Goal: Task Accomplishment & Management: Use online tool/utility

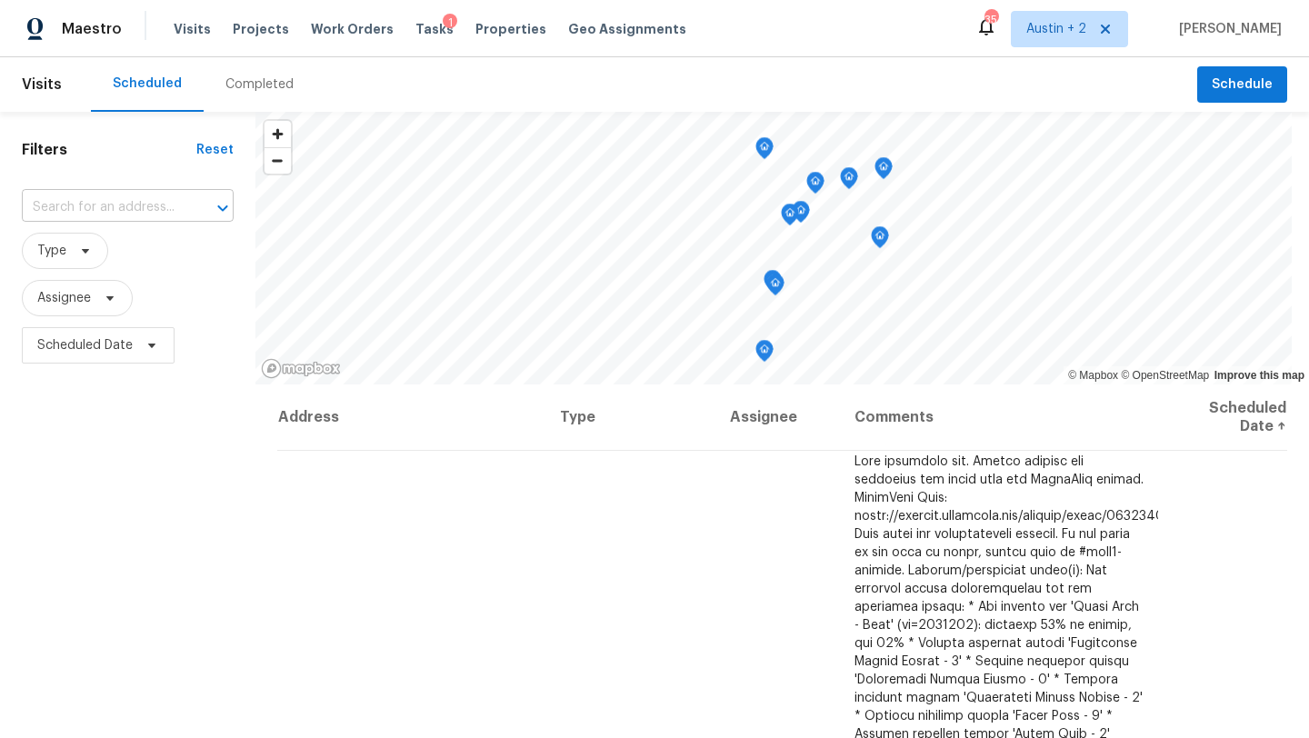
click at [170, 203] on input "text" at bounding box center [102, 208] width 161 height 28
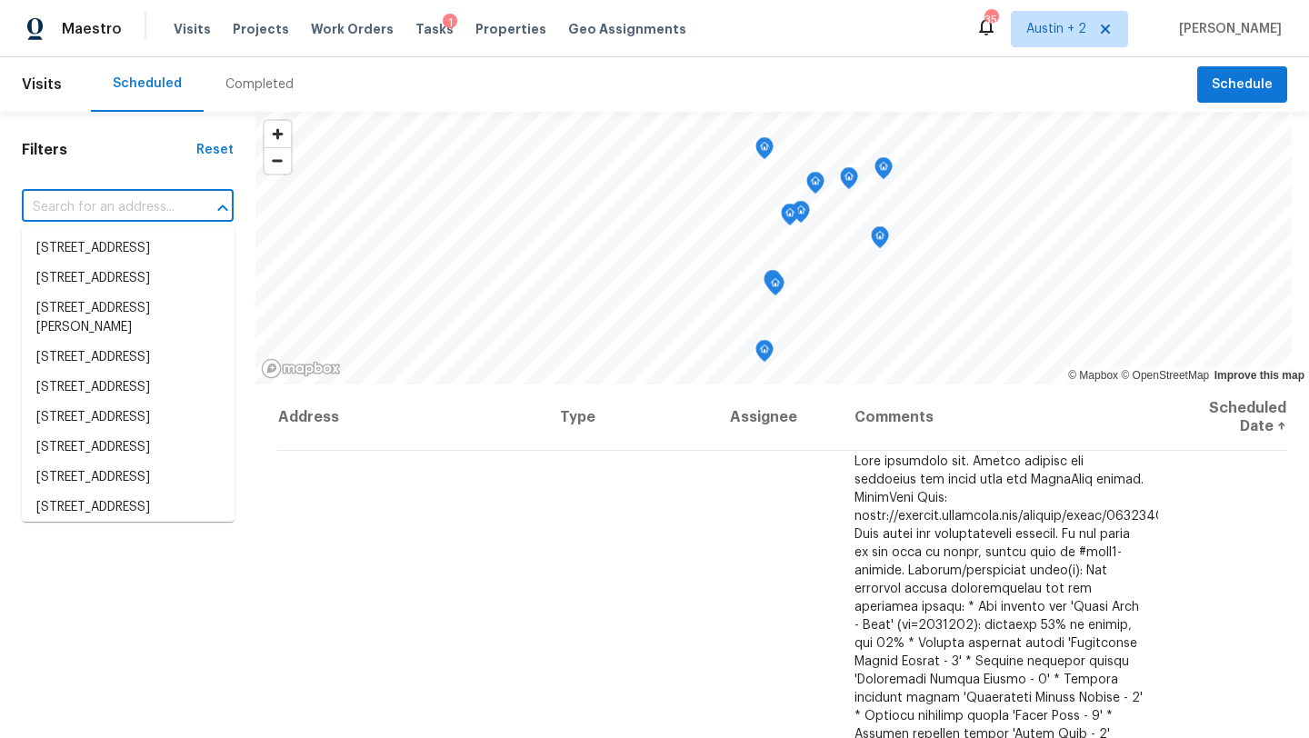
paste input "[STREET_ADDRESS][US_STATE]"
type input "[STREET_ADDRESS][US_STATE]"
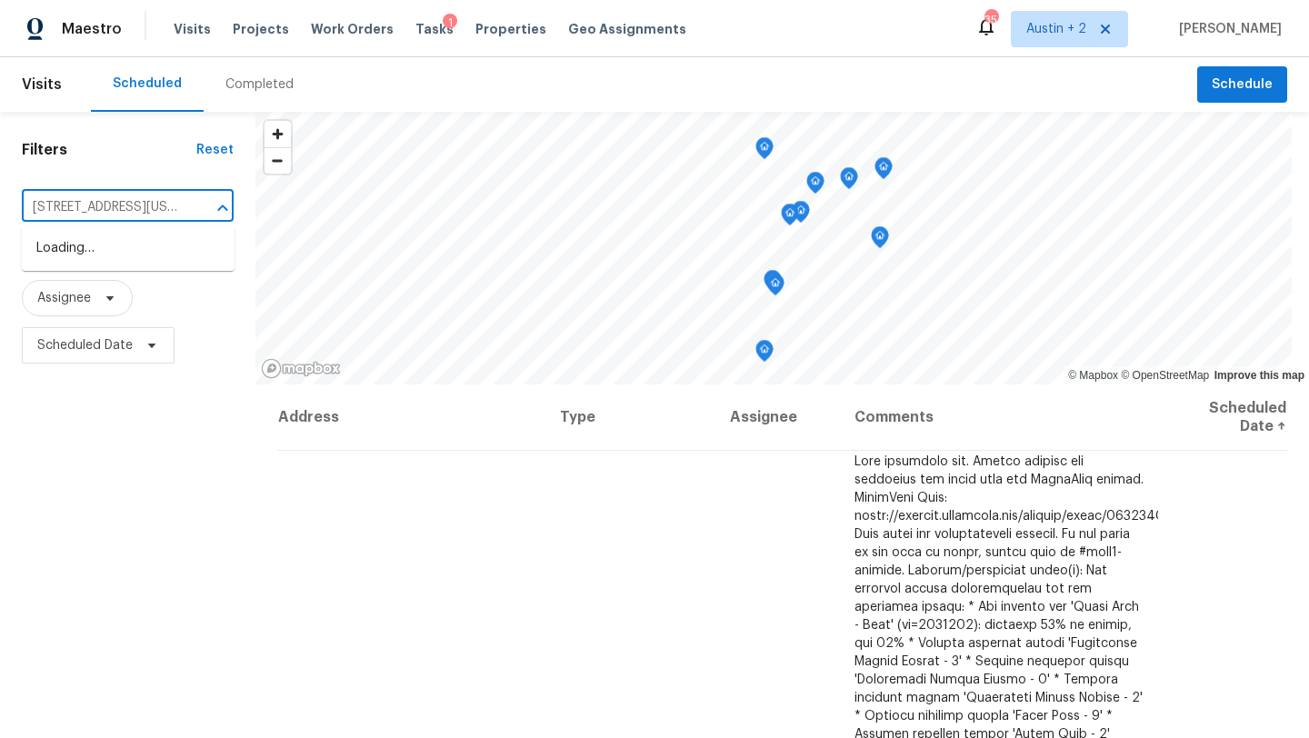
scroll to position [0, 80]
click at [122, 242] on li "[STREET_ADDRESS][US_STATE]" at bounding box center [128, 249] width 213 height 30
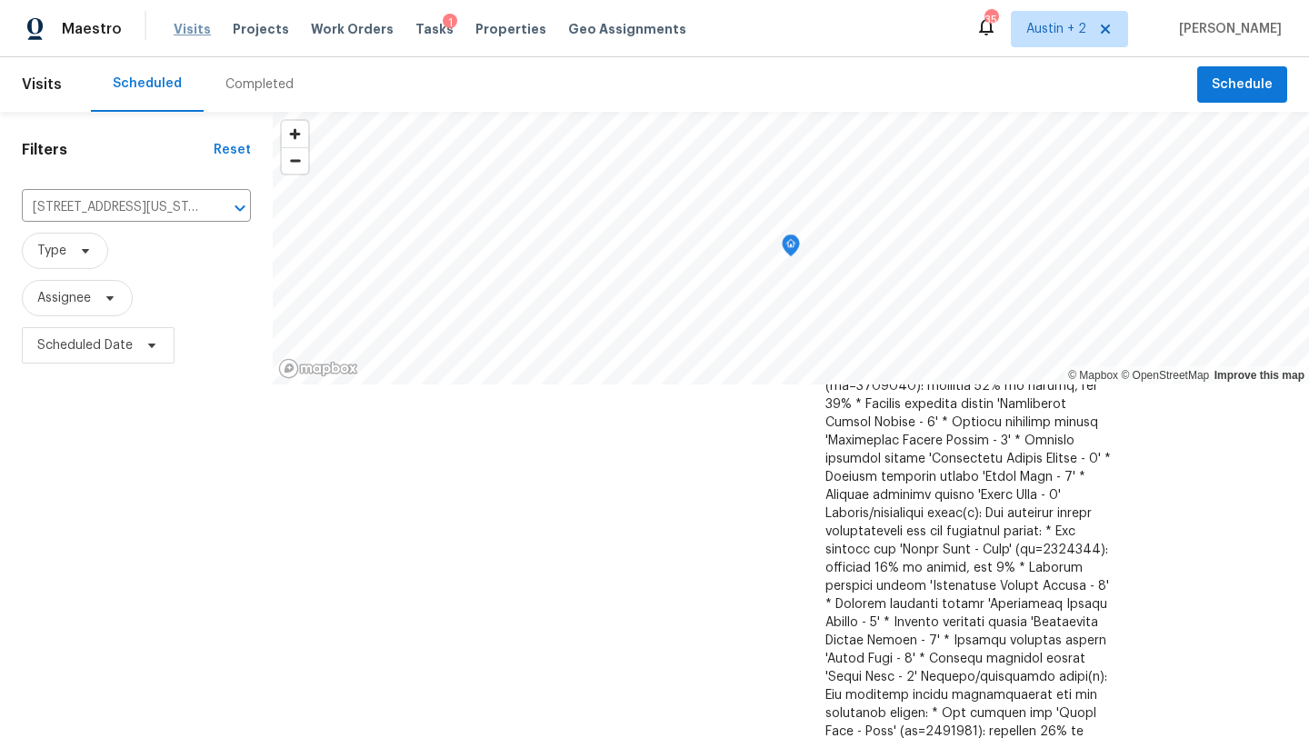
click at [176, 34] on span "Visits" at bounding box center [192, 29] width 37 height 18
click at [190, 29] on span "Visits" at bounding box center [192, 29] width 37 height 18
click at [214, 209] on icon "Clear" at bounding box center [216, 208] width 11 height 11
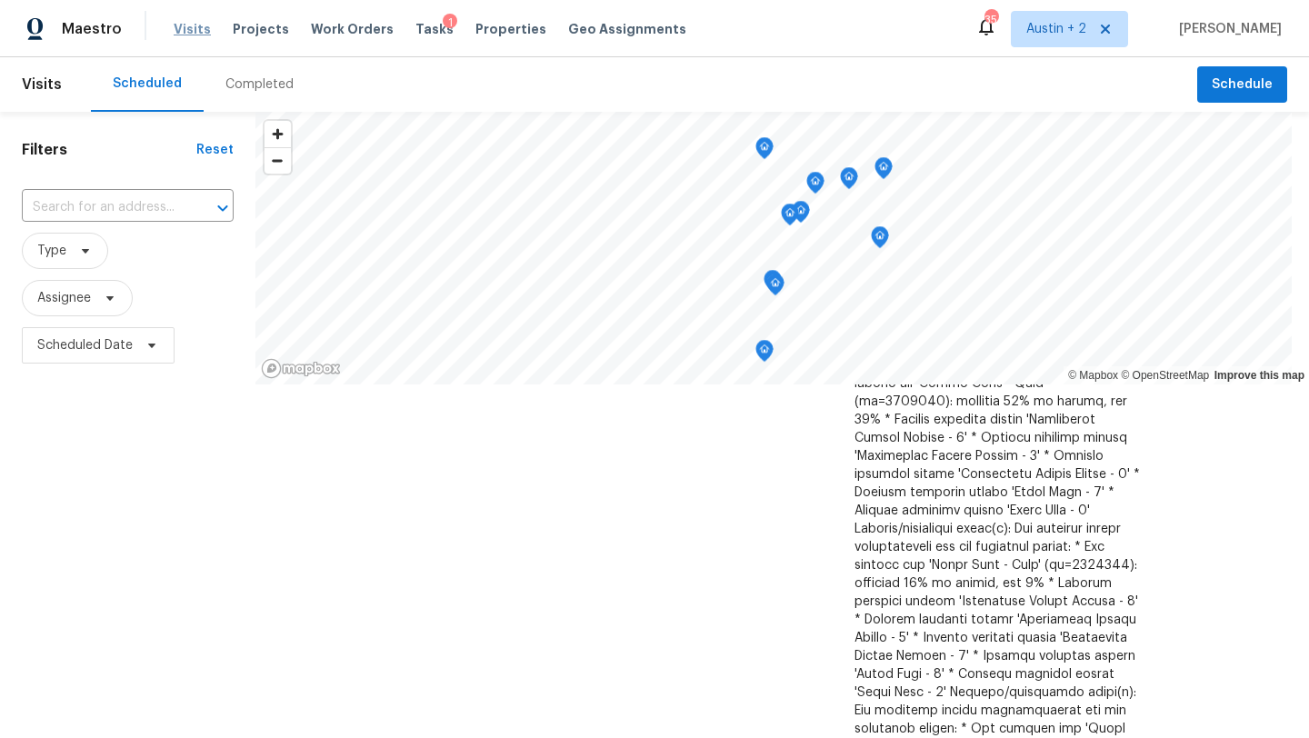
click at [188, 23] on span "Visits" at bounding box center [192, 29] width 37 height 18
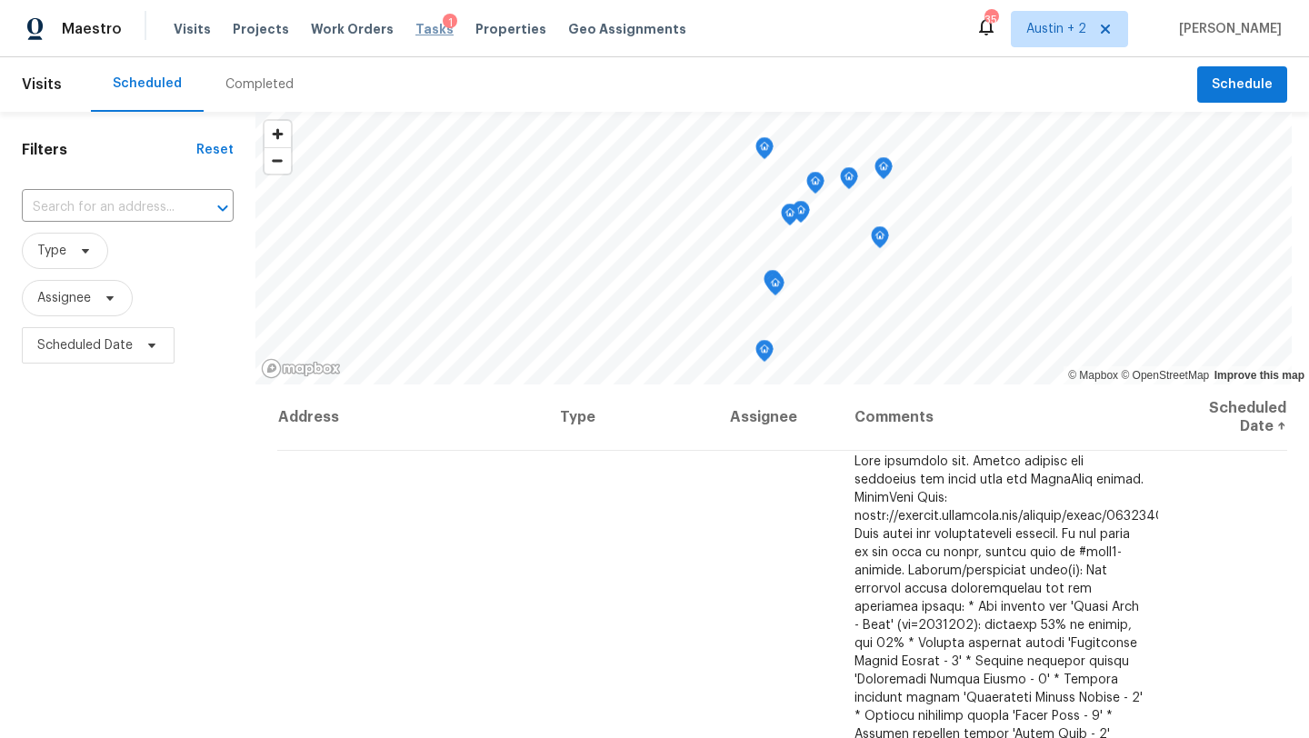
click at [415, 24] on span "Tasks" at bounding box center [434, 29] width 38 height 13
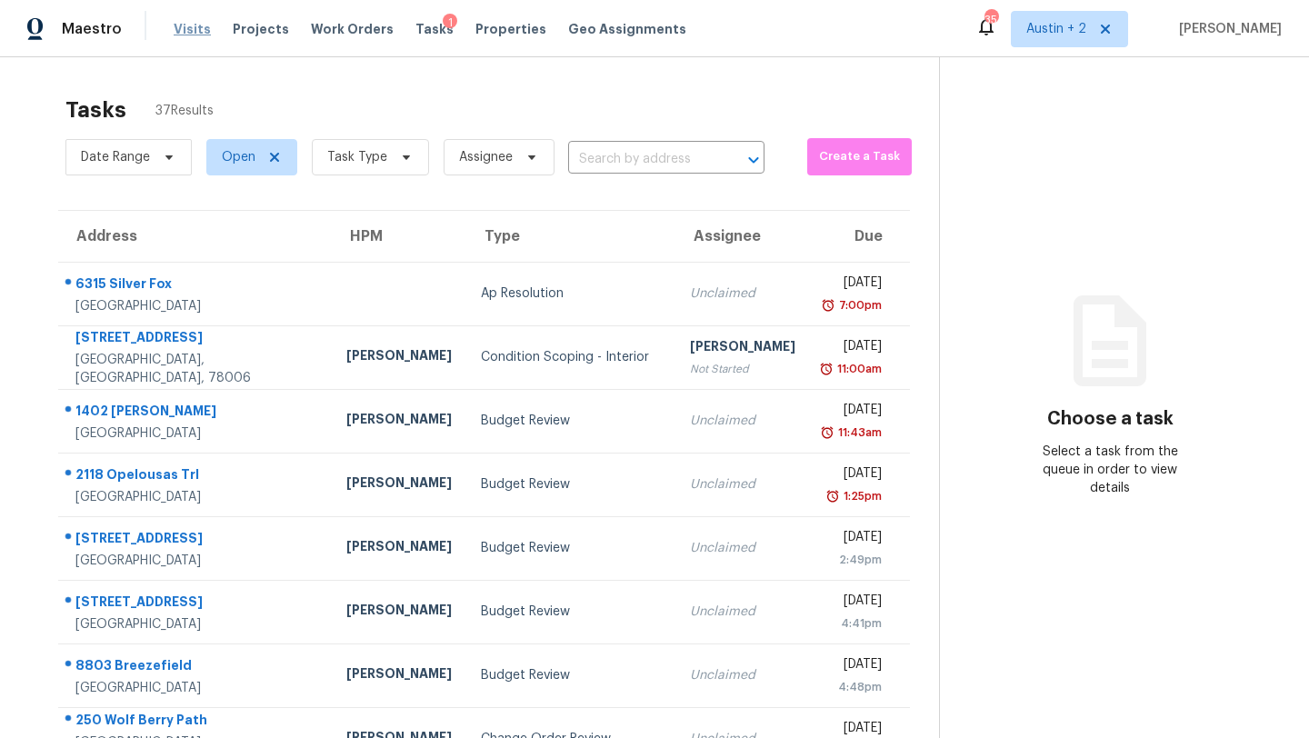
click at [190, 27] on span "Visits" at bounding box center [192, 29] width 37 height 18
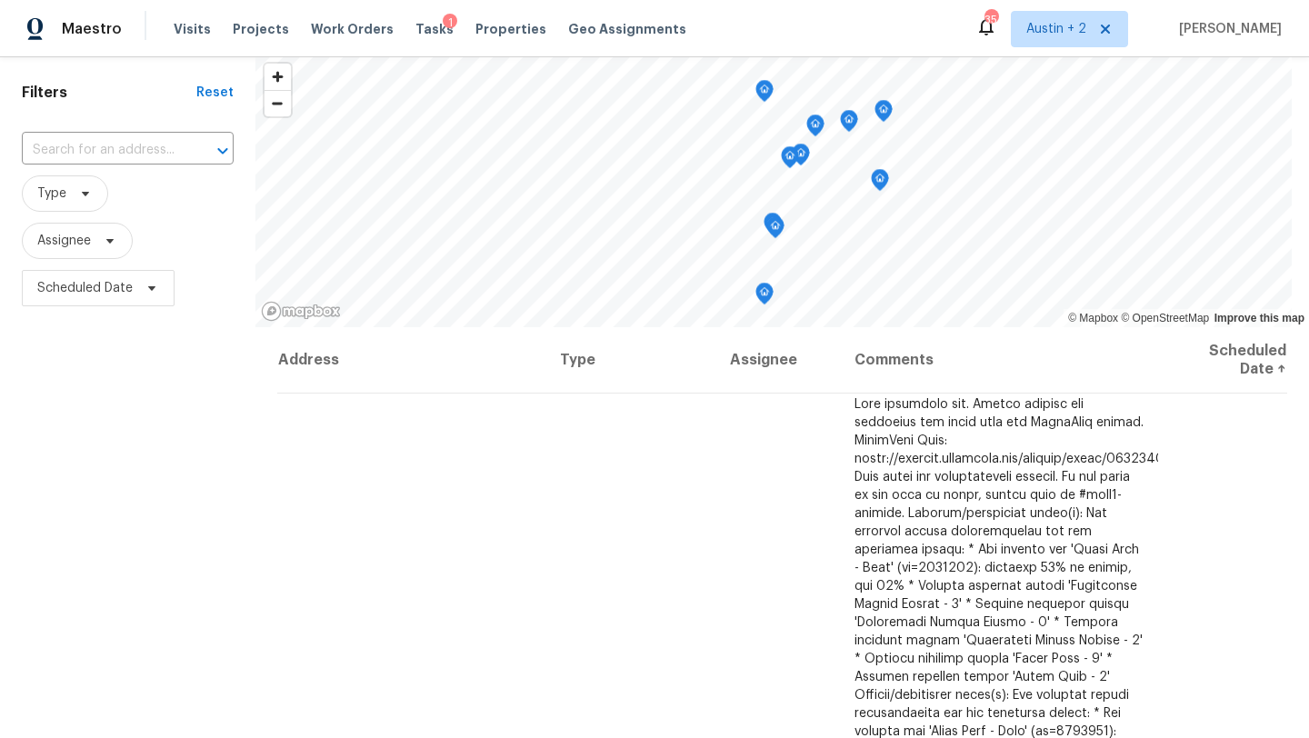
scroll to position [55, 0]
click at [79, 194] on icon at bounding box center [85, 195] width 15 height 15
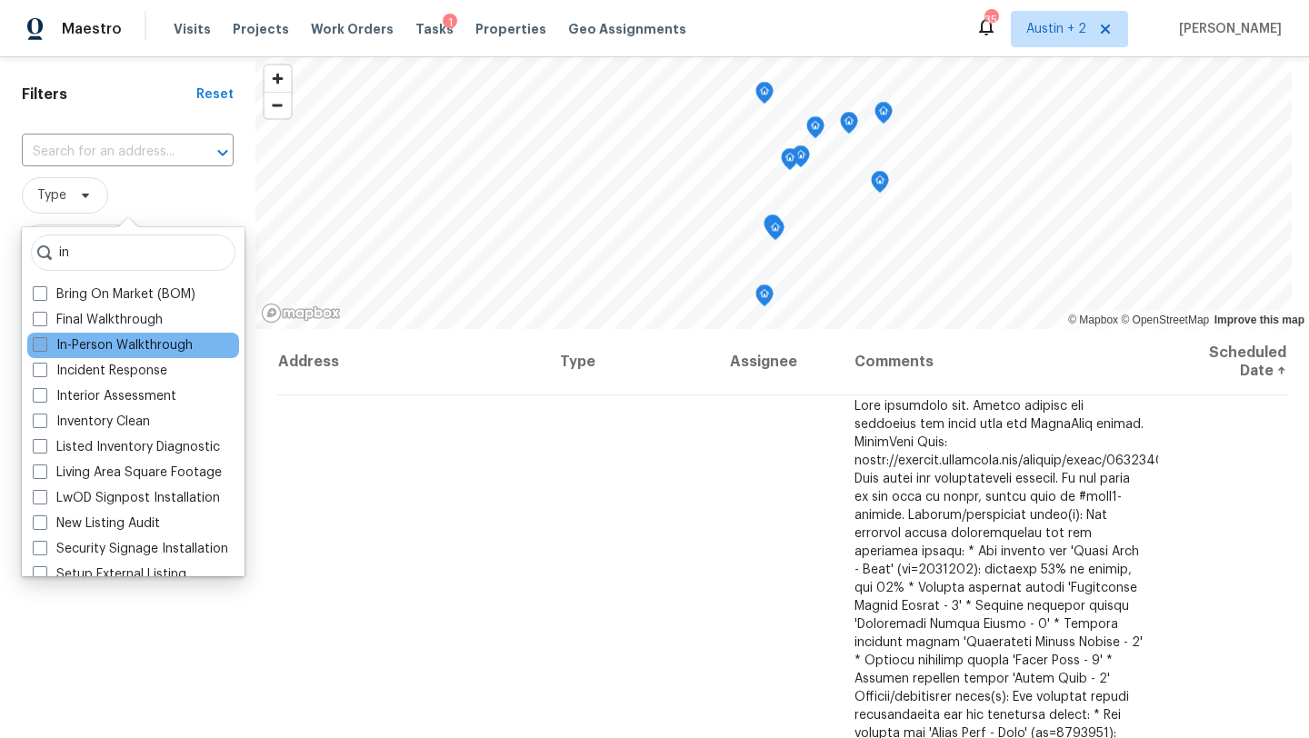
type input "in"
click at [100, 344] on label "In-Person Walkthrough" at bounding box center [113, 345] width 160 height 18
click at [45, 344] on input "In-Person Walkthrough" at bounding box center [39, 342] width 12 height 12
checkbox input "true"
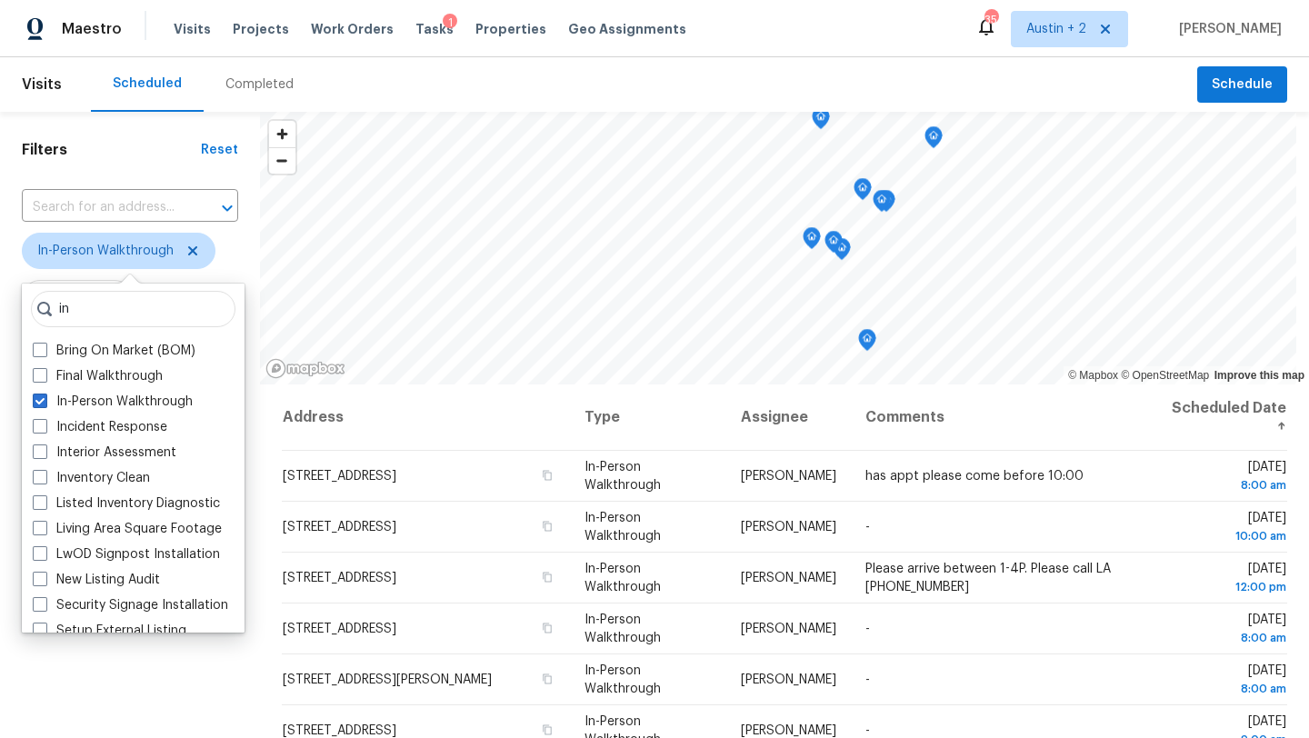
click at [490, 81] on div "Scheduled Completed" at bounding box center [644, 84] width 1106 height 55
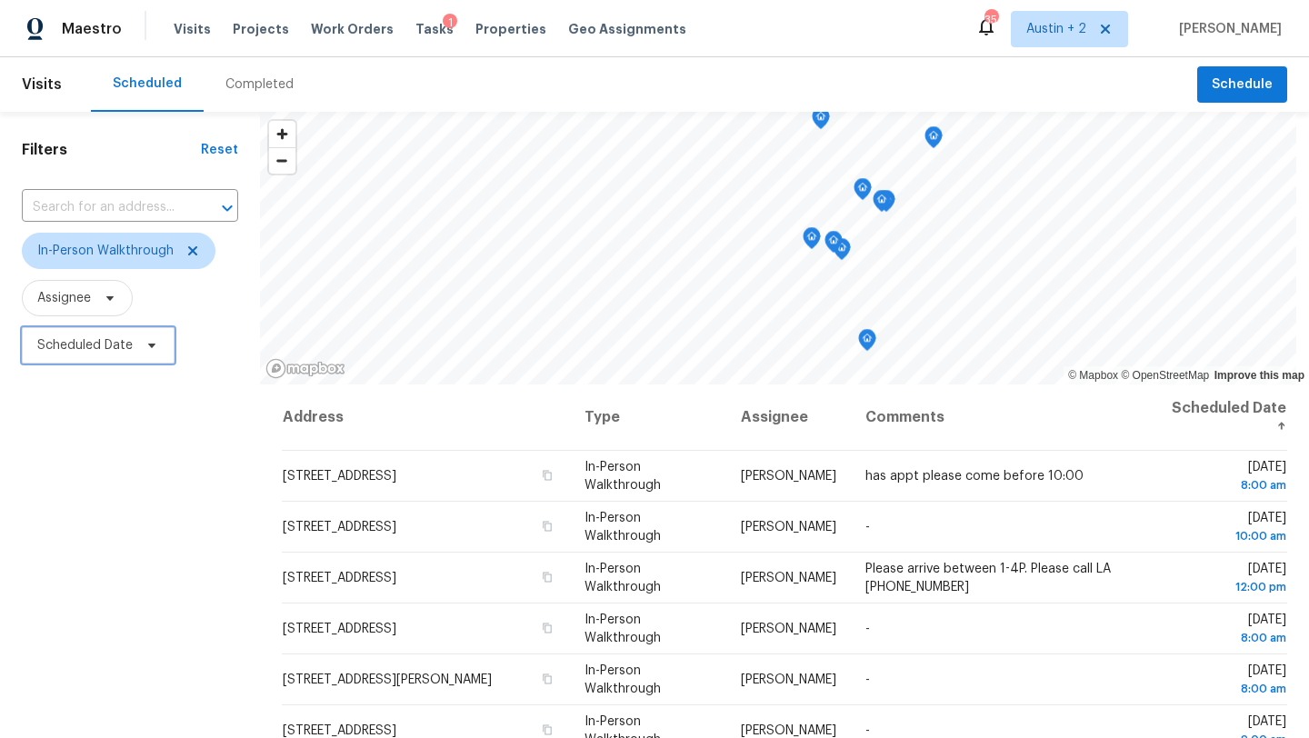
click at [149, 349] on icon at bounding box center [152, 345] width 15 height 15
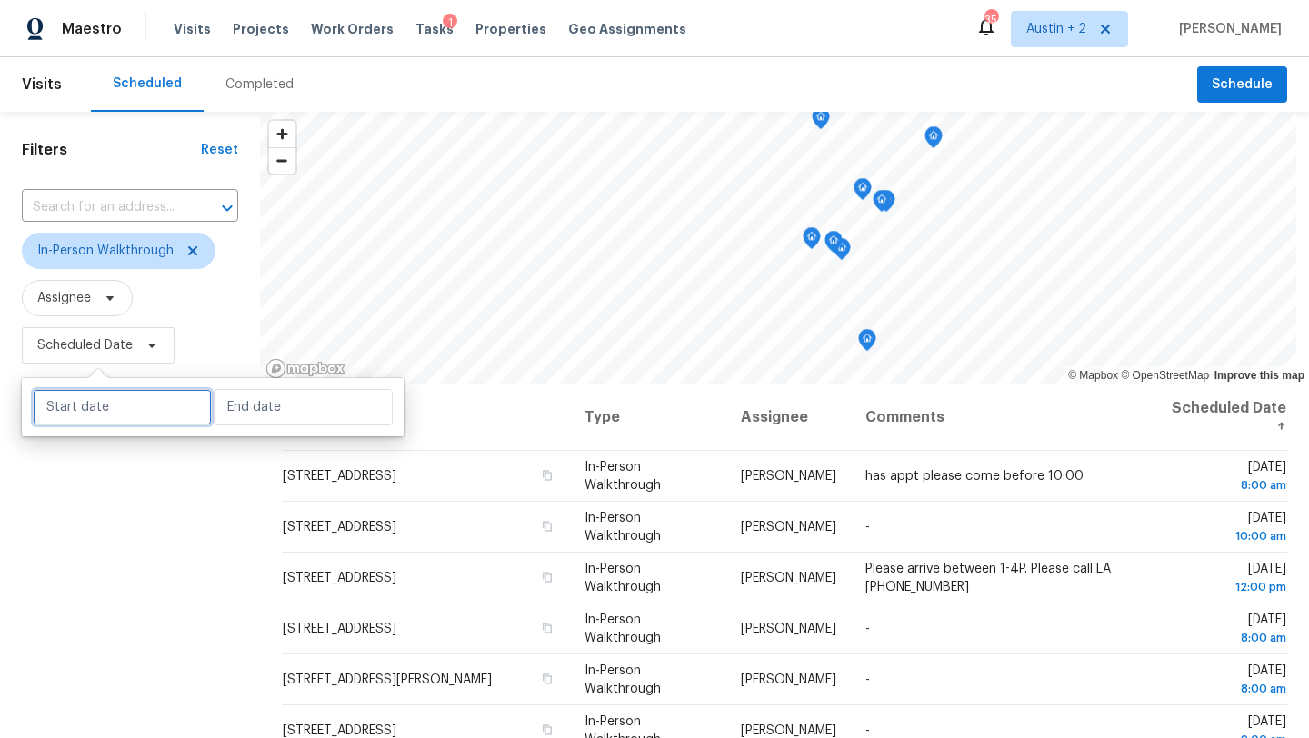
click at [143, 406] on input "text" at bounding box center [122, 407] width 179 height 36
select select "7"
select select "2025"
select select "8"
select select "2025"
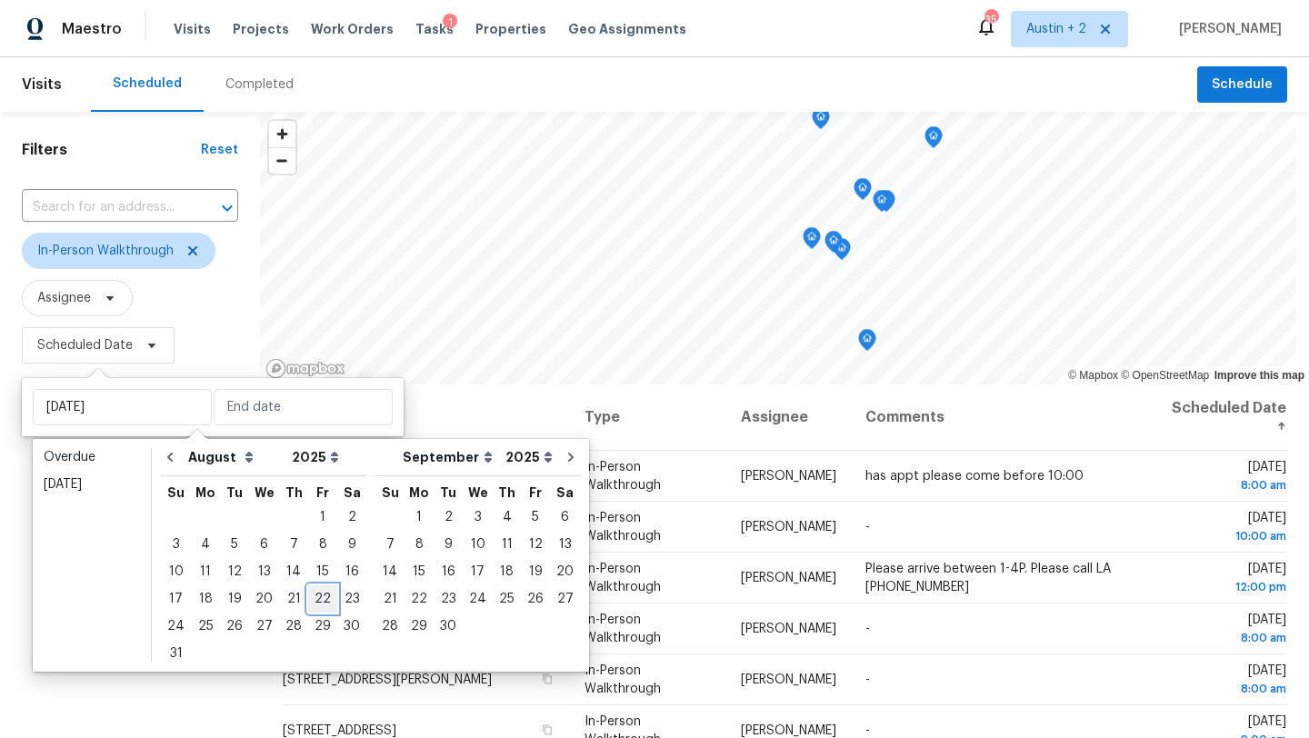
click at [312, 599] on div "22" at bounding box center [322, 598] width 29 height 25
type input "[DATE]"
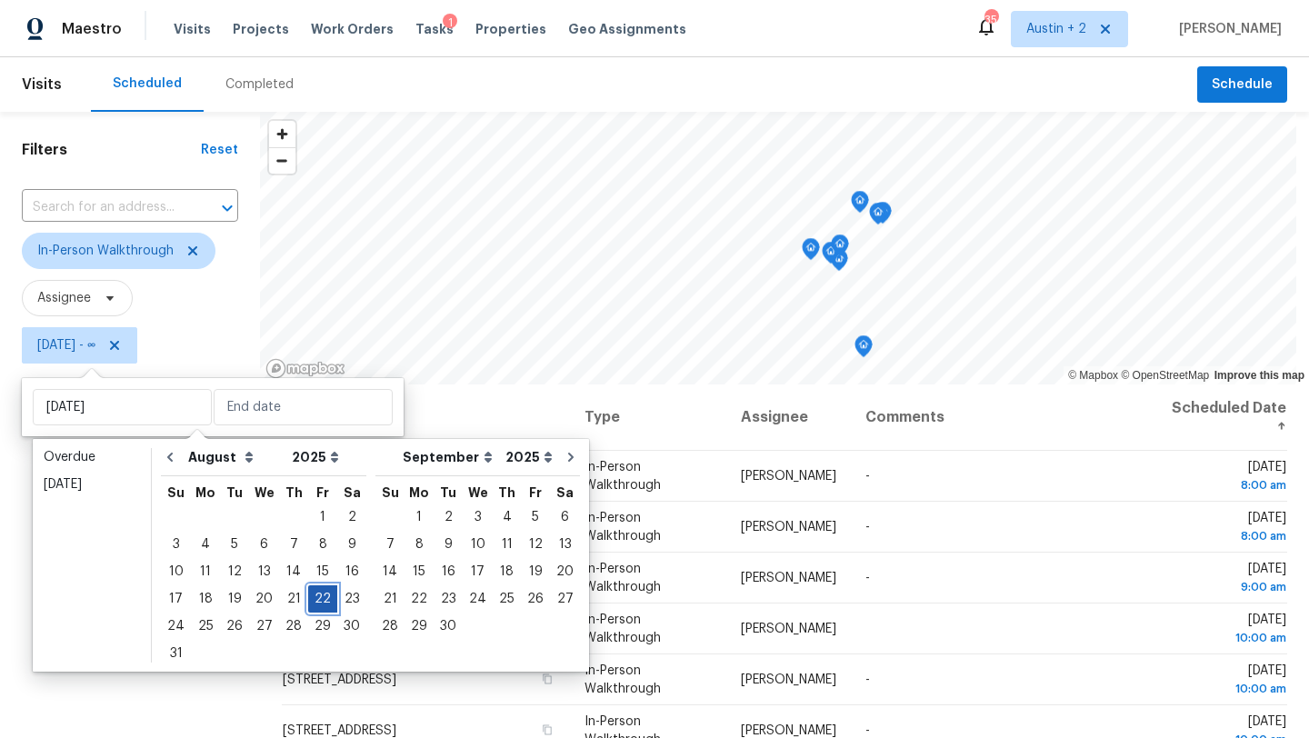
click at [312, 599] on div "22" at bounding box center [322, 598] width 29 height 25
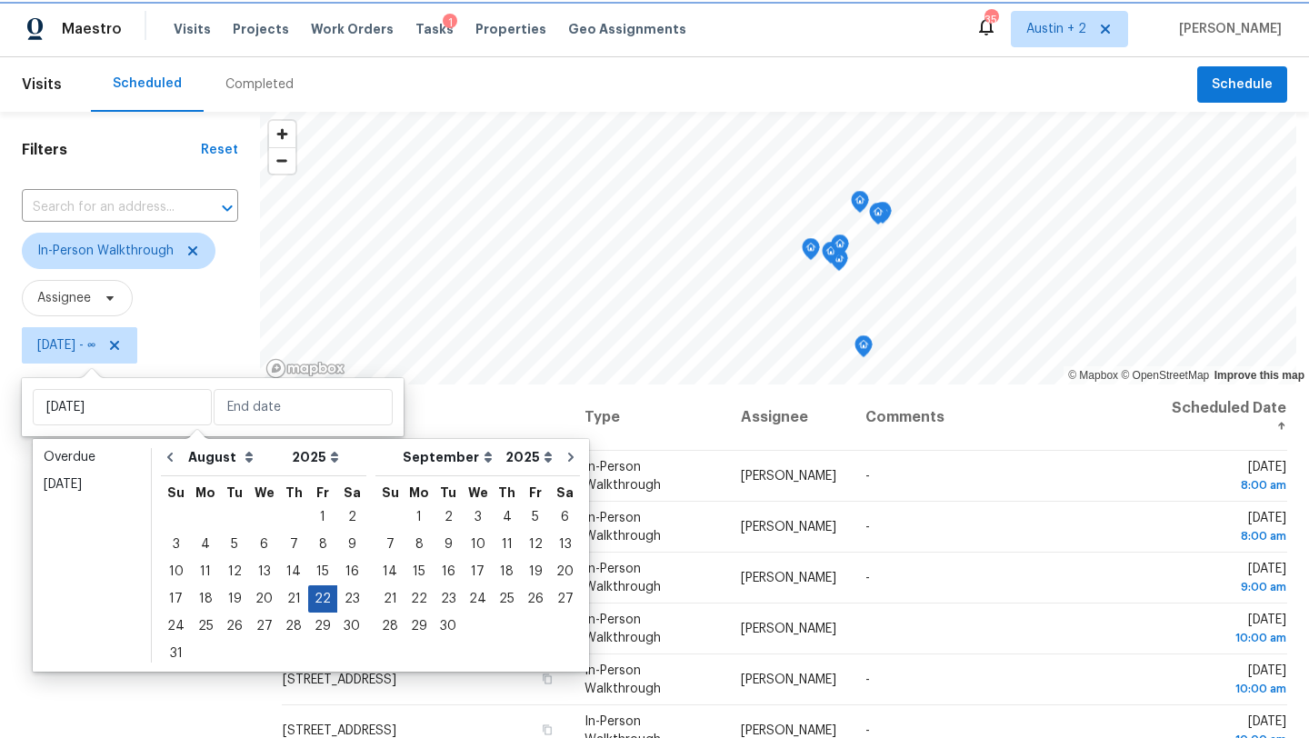
type input "[DATE]"
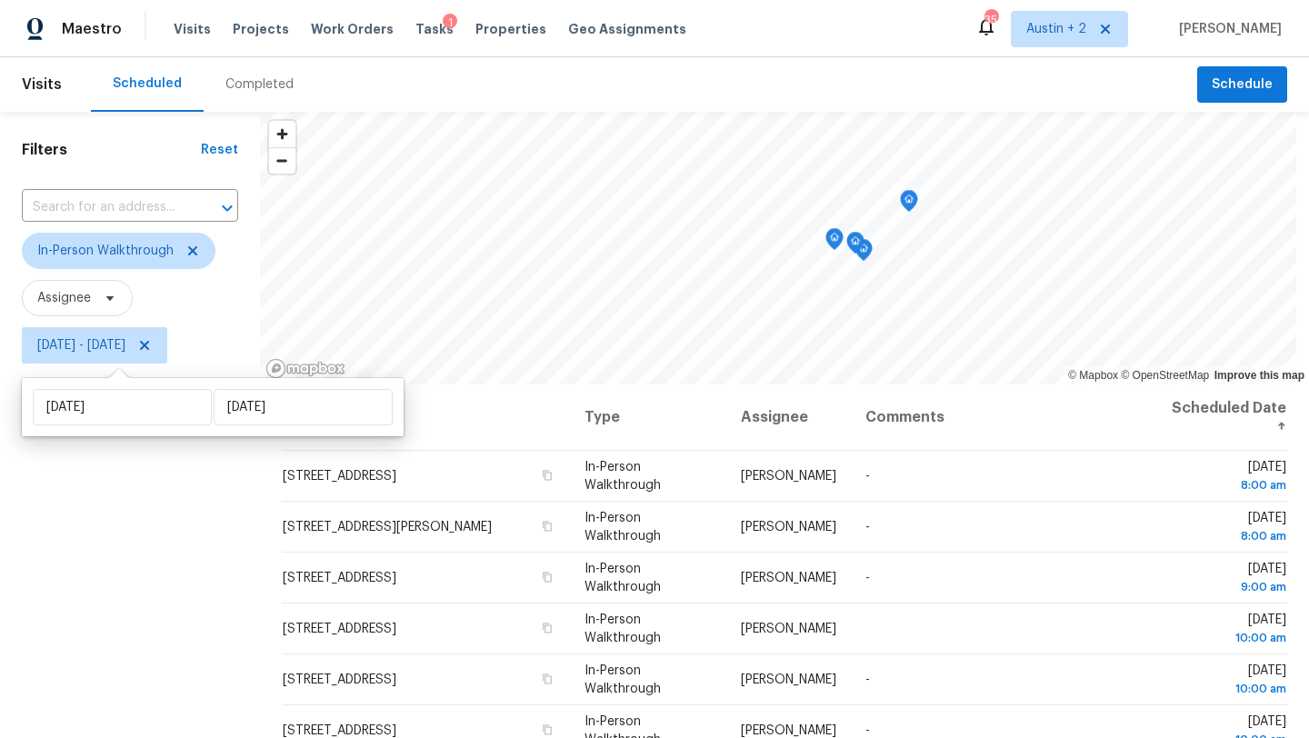
click at [150, 601] on div "Filters Reset ​ In-Person Walkthrough Assignee [DATE] - [DATE]" at bounding box center [130, 543] width 260 height 863
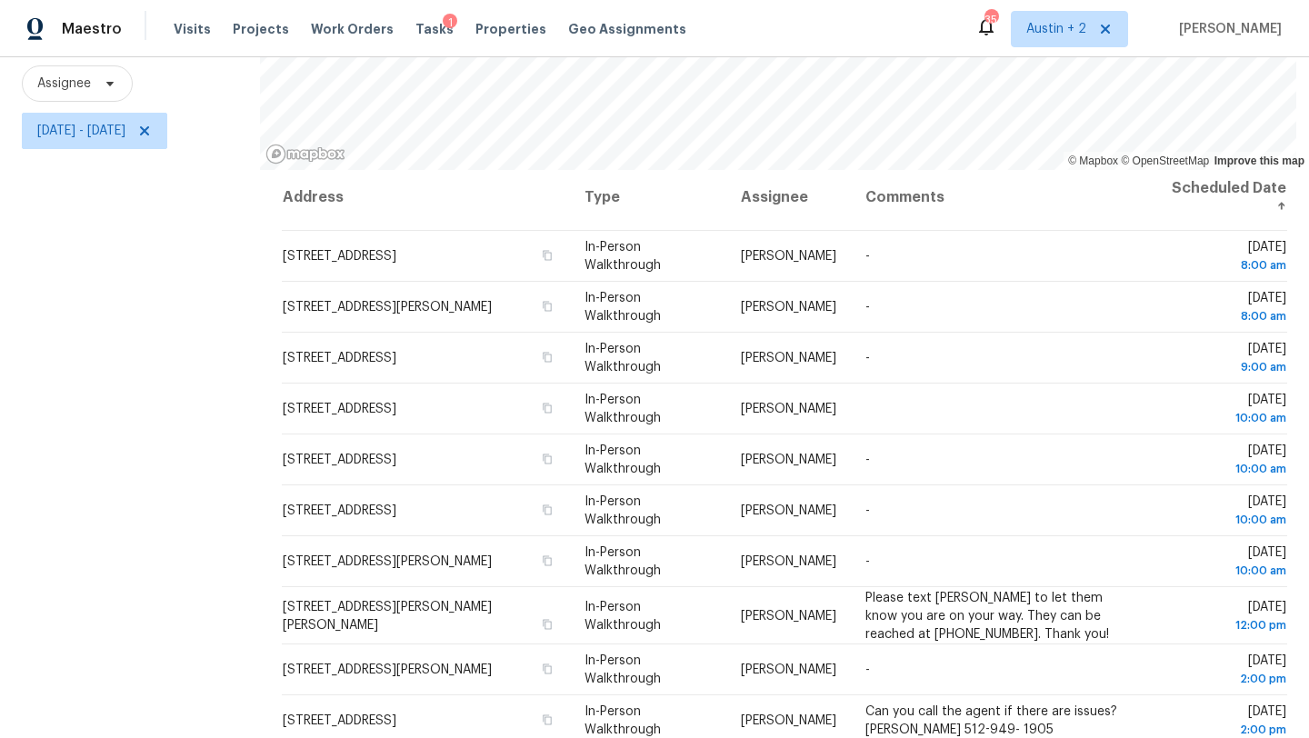
scroll to position [236, 0]
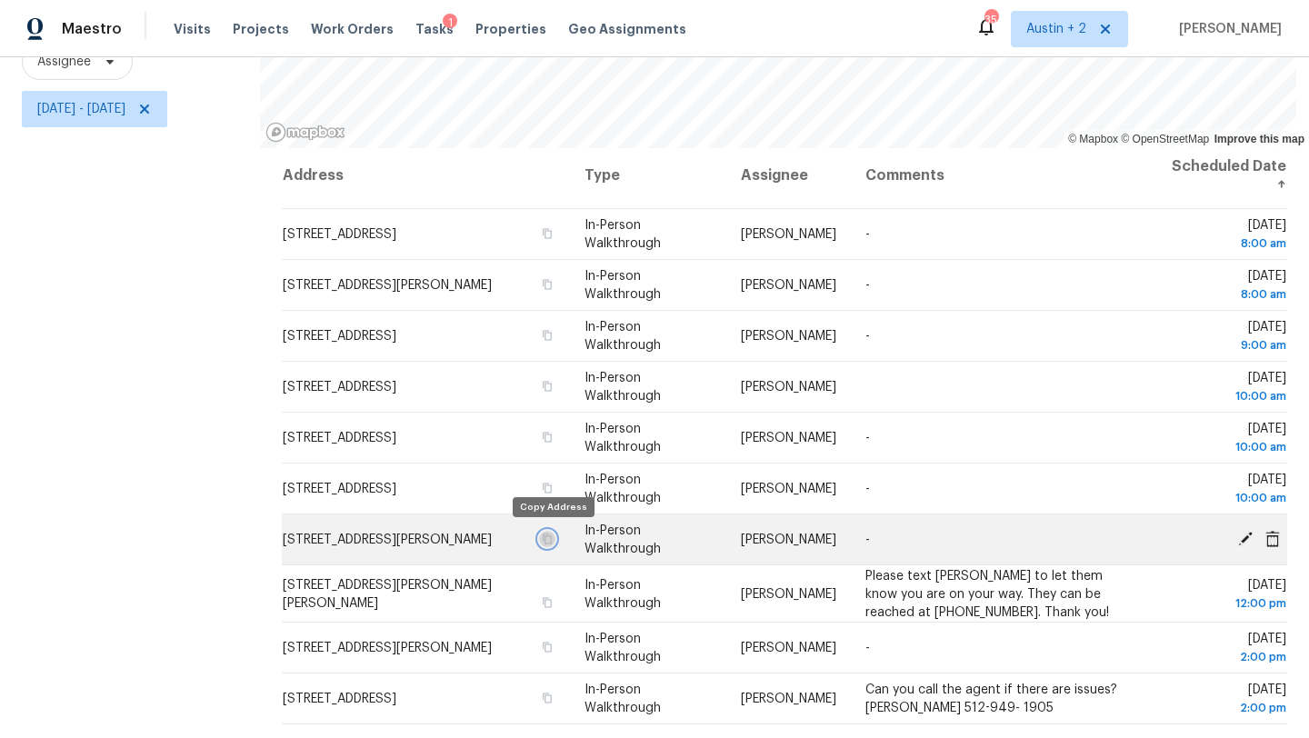
click at [551, 535] on icon "button" at bounding box center [547, 538] width 11 height 11
